Goal: Task Accomplishment & Management: Use online tool/utility

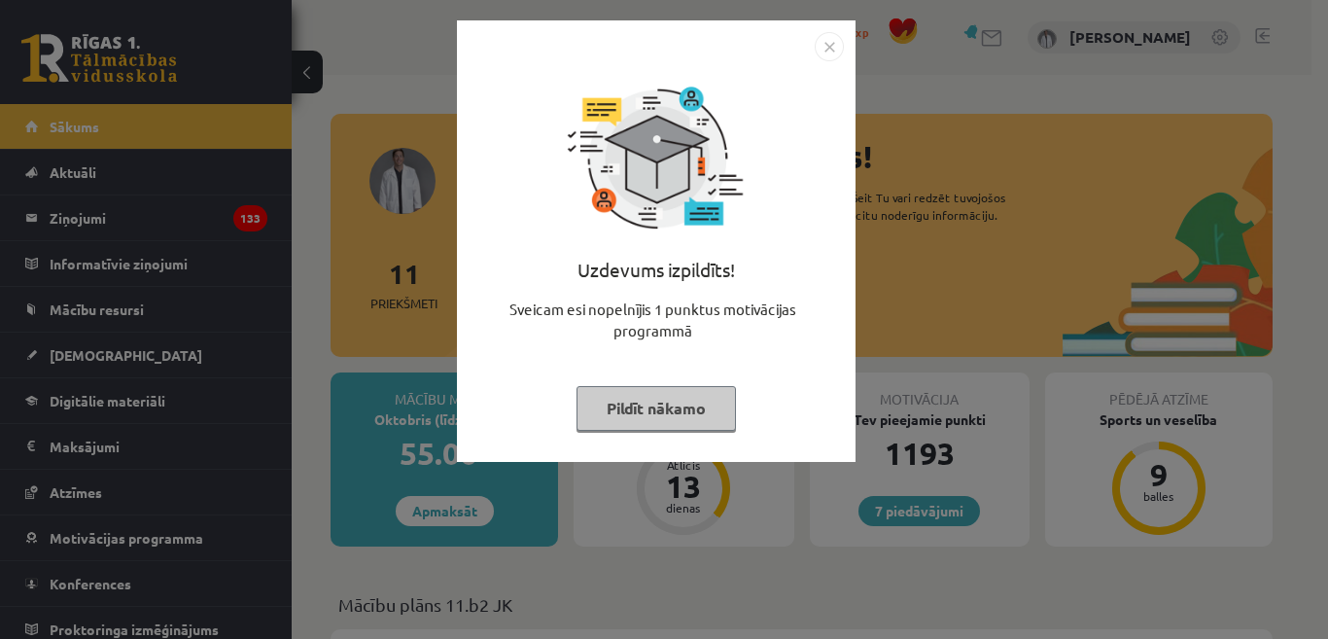
drag, startPoint x: 0, startPoint y: 0, endPoint x: 652, endPoint y: 409, distance: 770.2
click at [652, 409] on button "Pildīt nākamo" at bounding box center [656, 408] width 159 height 45
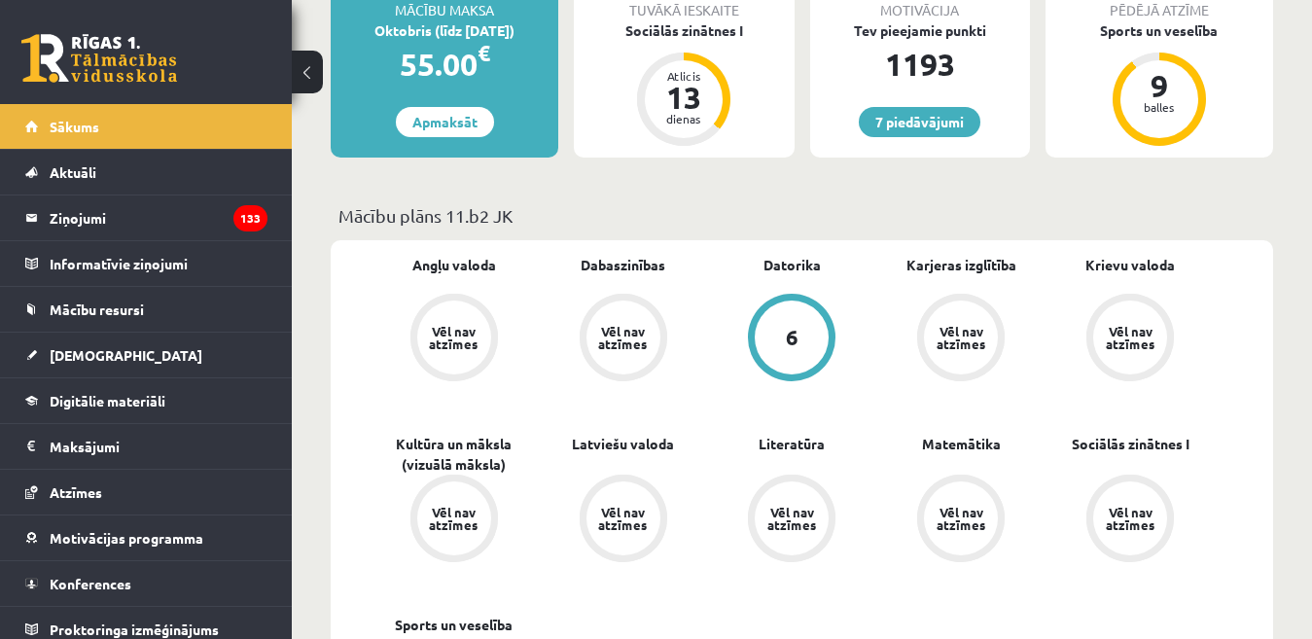
scroll to position [486, 0]
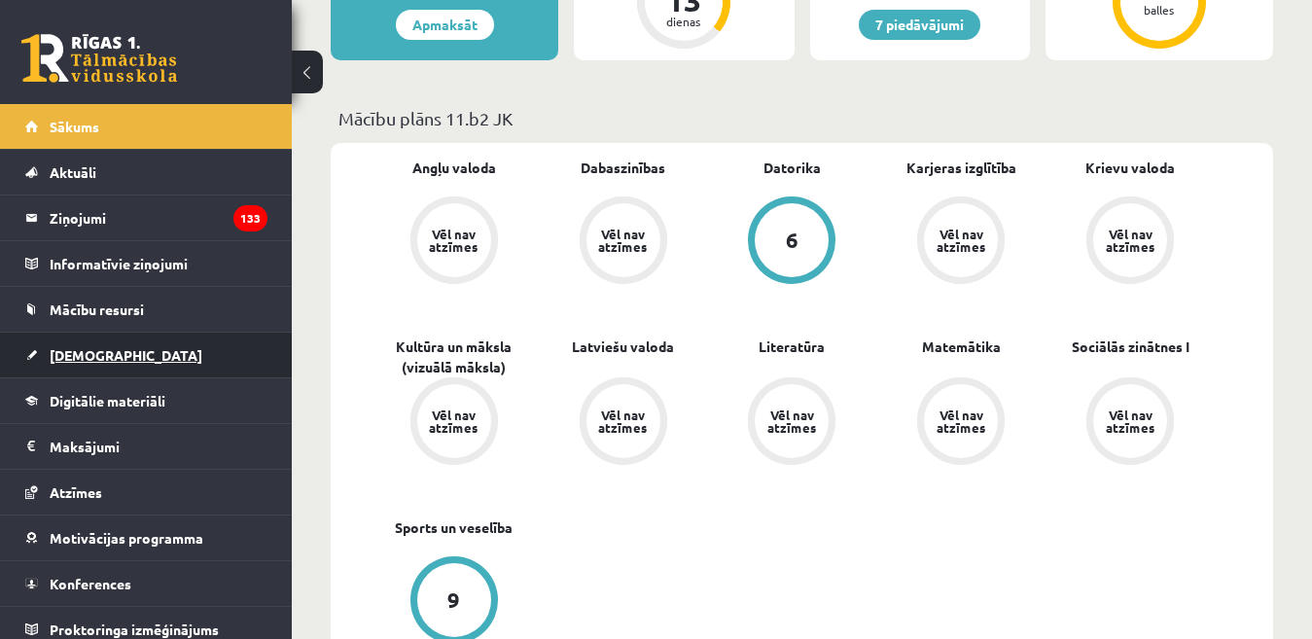
click at [75, 360] on span "[DEMOGRAPHIC_DATA]" at bounding box center [126, 355] width 153 height 18
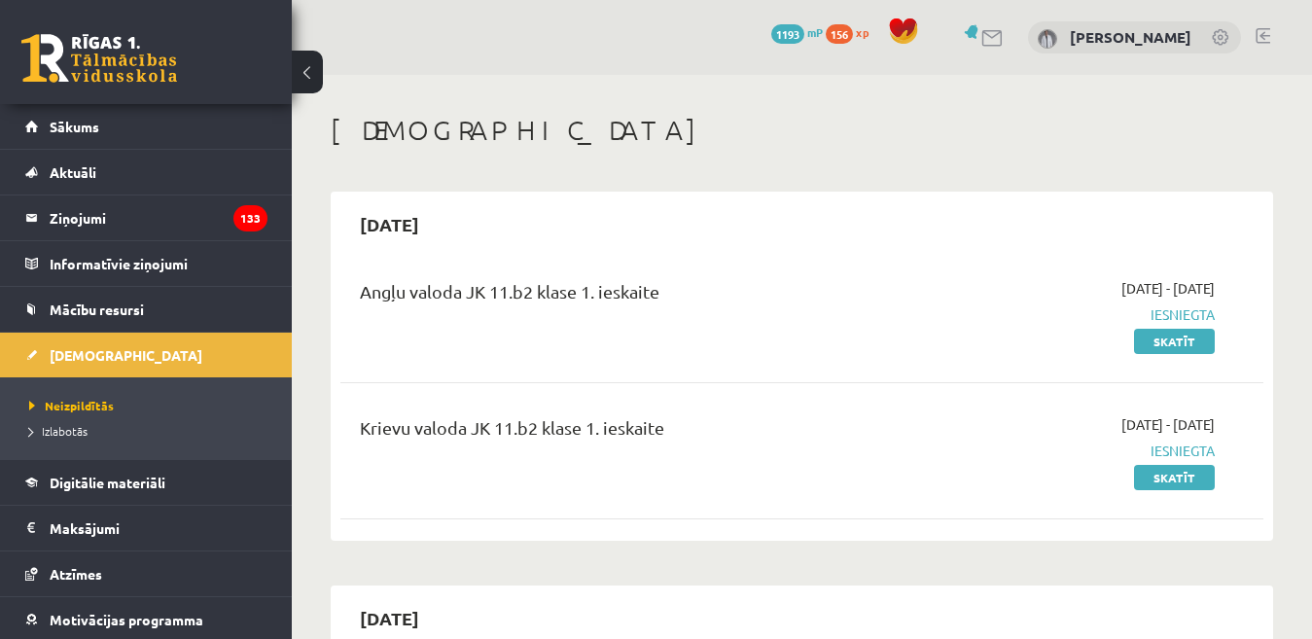
click at [1269, 36] on link at bounding box center [1262, 36] width 15 height 16
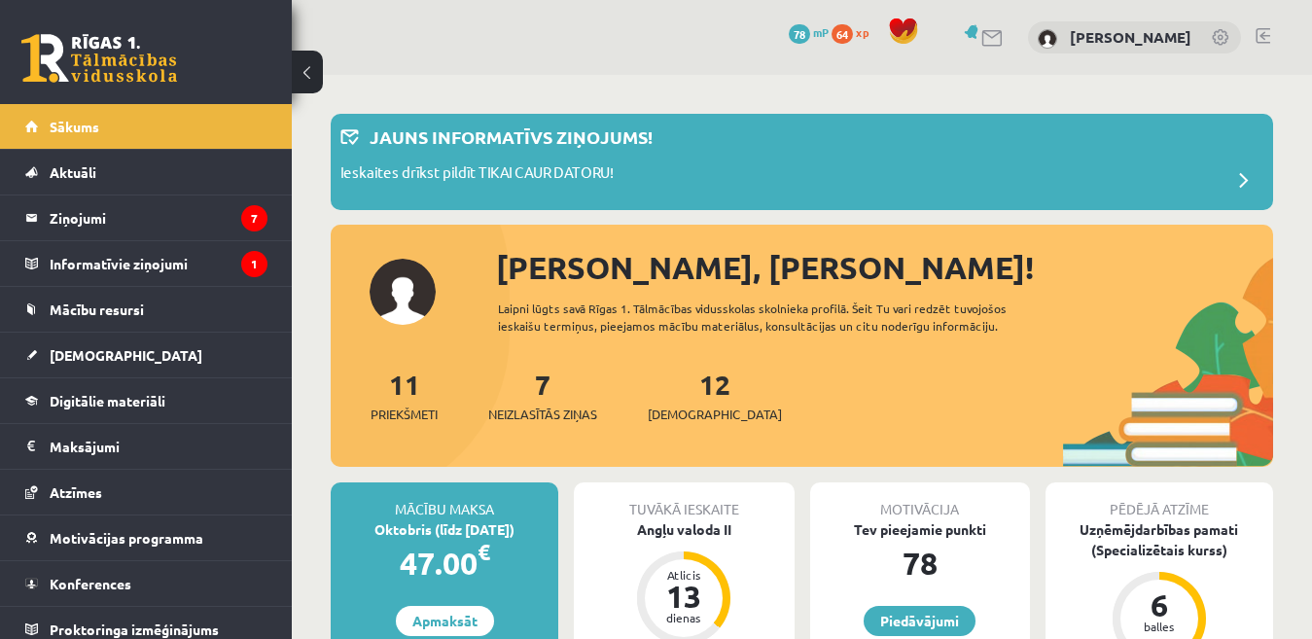
click at [1261, 36] on link at bounding box center [1262, 36] width 15 height 16
